Goal: Find specific page/section

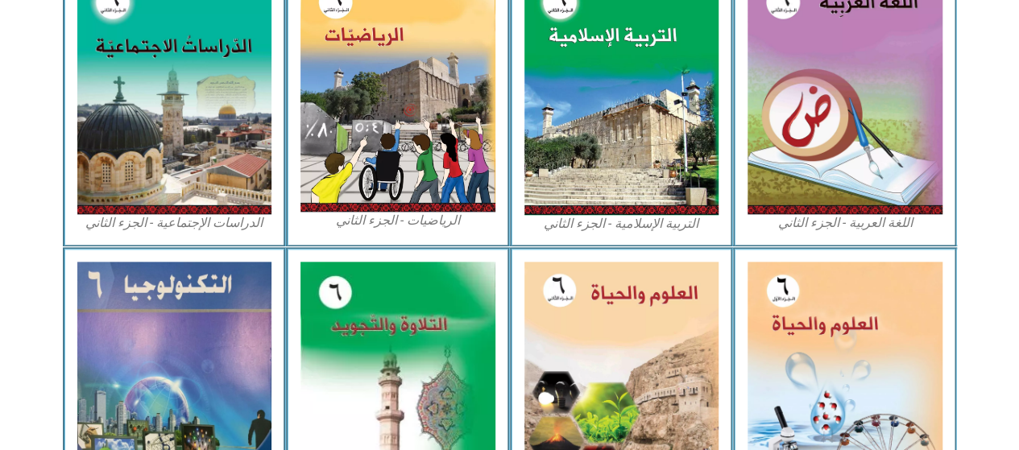
scroll to position [842, 0]
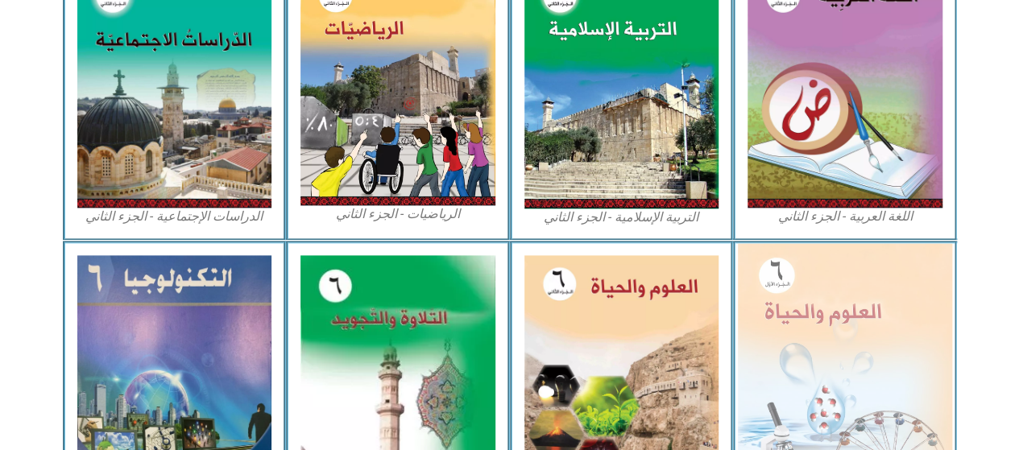
click at [825, 336] on img at bounding box center [845, 373] width 214 height 261
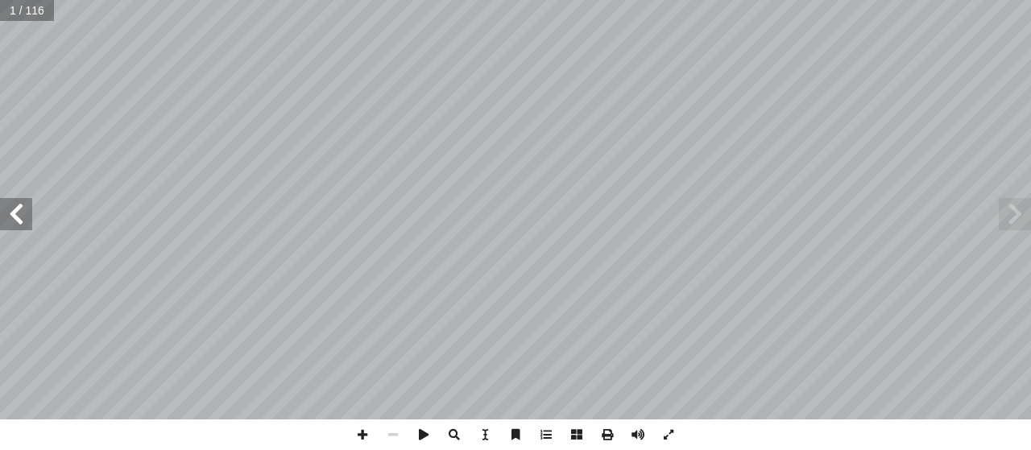
click at [26, 207] on span at bounding box center [16, 214] width 32 height 32
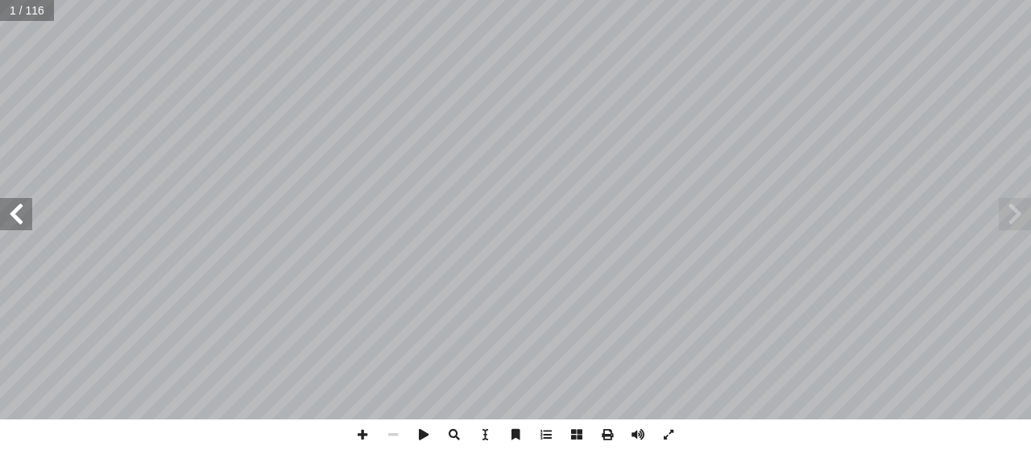
click at [26, 207] on span at bounding box center [16, 214] width 32 height 32
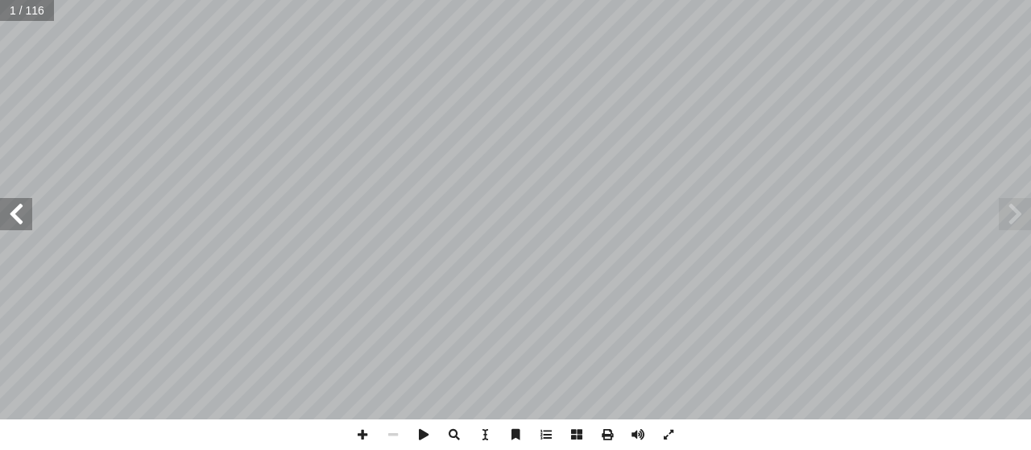
click at [26, 207] on span at bounding box center [16, 214] width 32 height 32
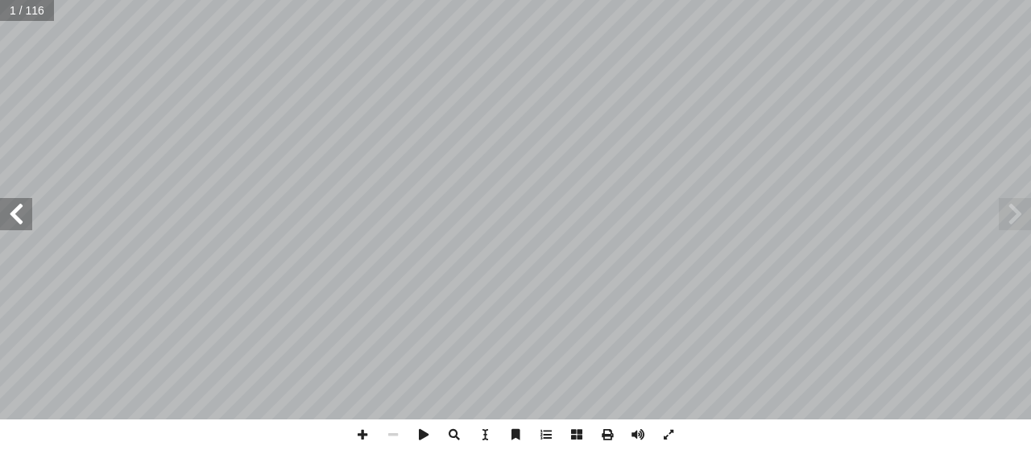
click at [26, 207] on span at bounding box center [16, 214] width 32 height 32
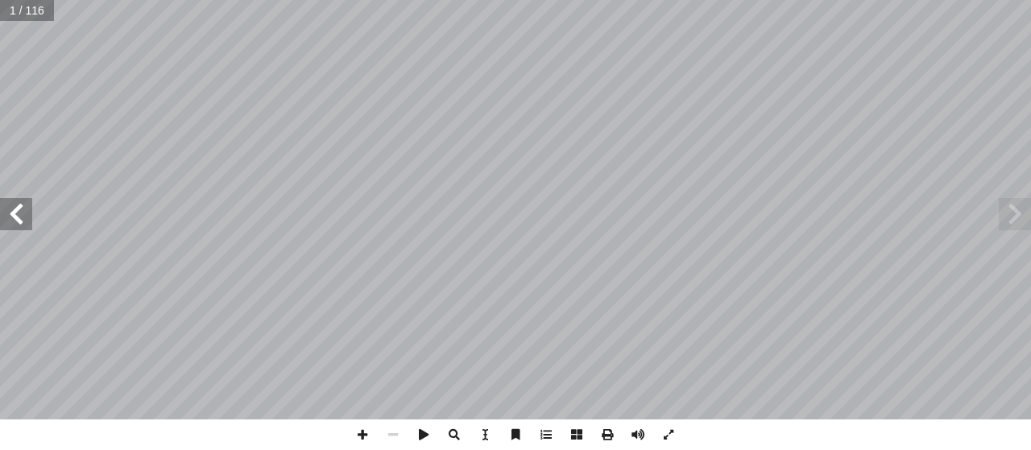
click at [26, 207] on span at bounding box center [16, 214] width 32 height 32
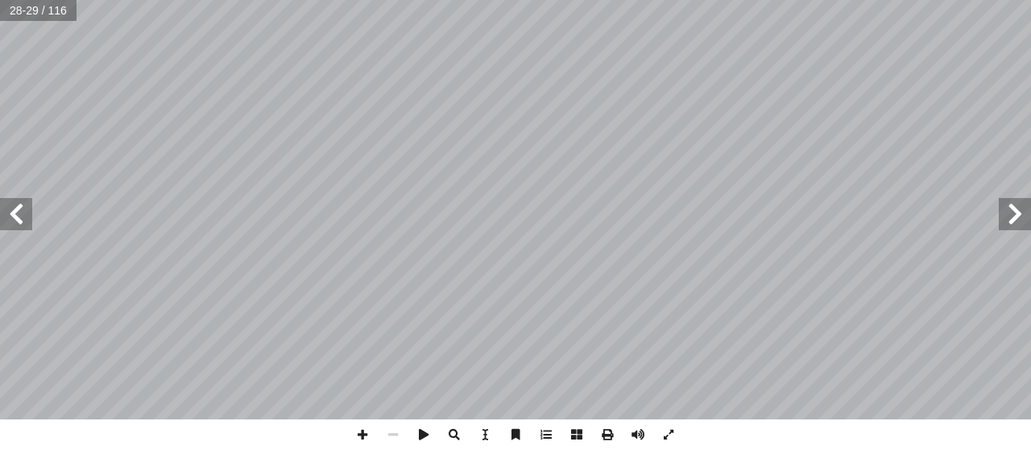
click at [21, 210] on span at bounding box center [16, 214] width 32 height 32
click at [18, 220] on span at bounding box center [16, 214] width 32 height 32
